Goal: Check status: Check status

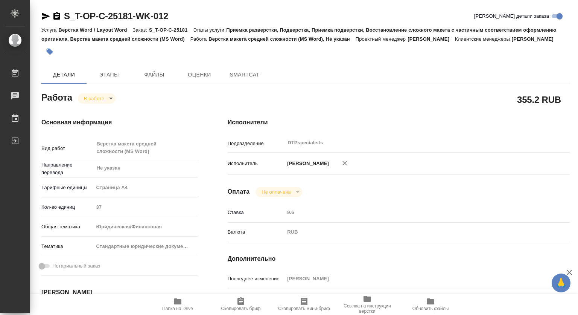
click at [181, 300] on icon "button" at bounding box center [178, 301] width 8 height 6
click at [177, 296] on icon "button" at bounding box center [177, 300] width 9 height 9
